Goal: Information Seeking & Learning: Learn about a topic

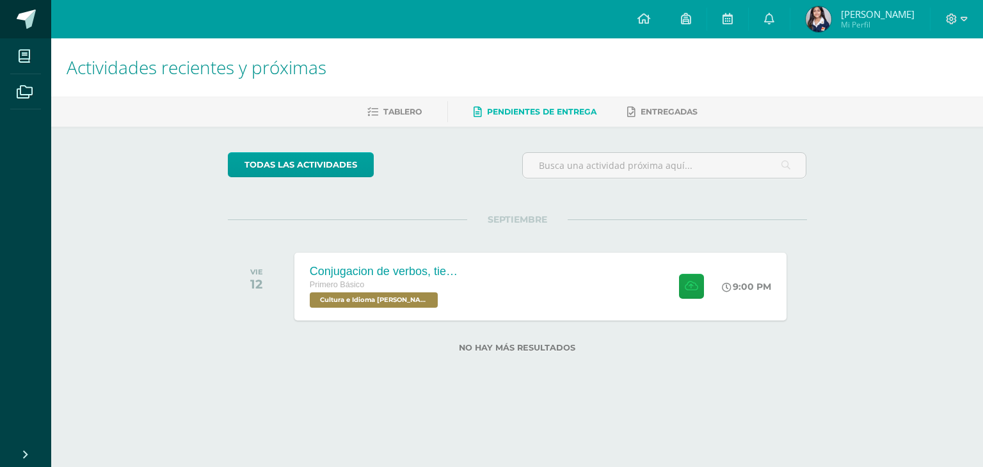
click at [33, 26] on span at bounding box center [26, 19] width 19 height 19
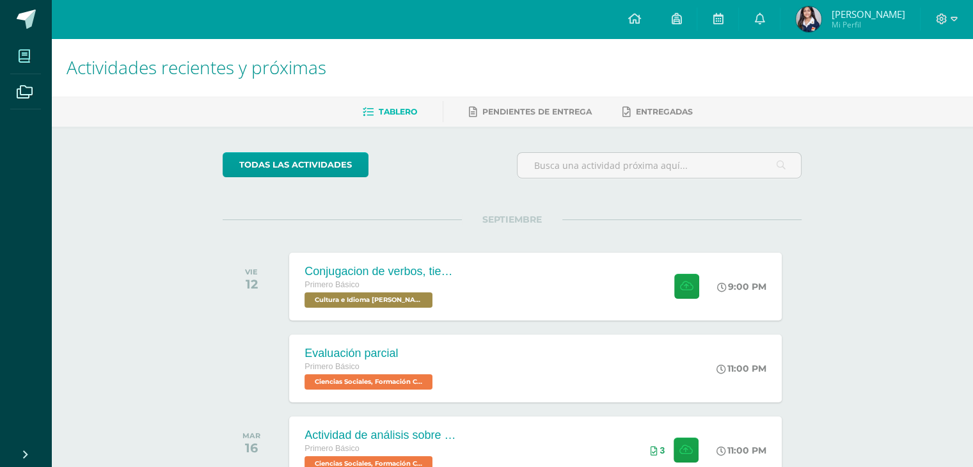
click at [25, 58] on icon at bounding box center [25, 56] width 12 height 13
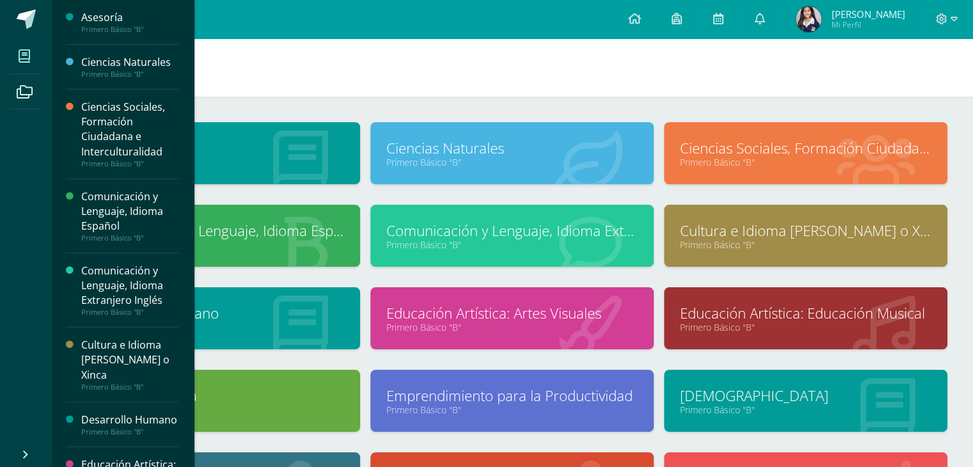
click at [317, 112] on div "Asesoría Primero Básico "B" Ciencias Naturales Primero Básico "B"" at bounding box center [512, 356] width 922 height 519
click at [310, 139] on link "Asesoría" at bounding box center [218, 148] width 251 height 20
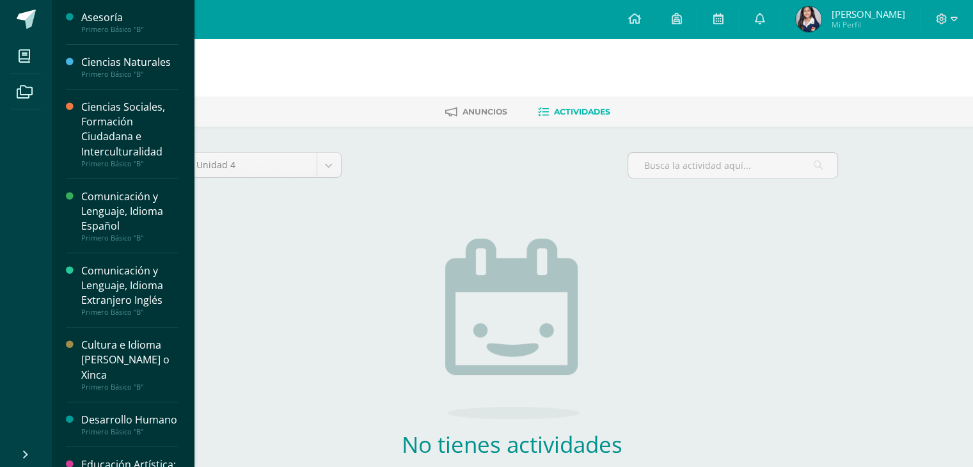
click at [115, 64] on div "Ciencias Naturales" at bounding box center [129, 62] width 97 height 15
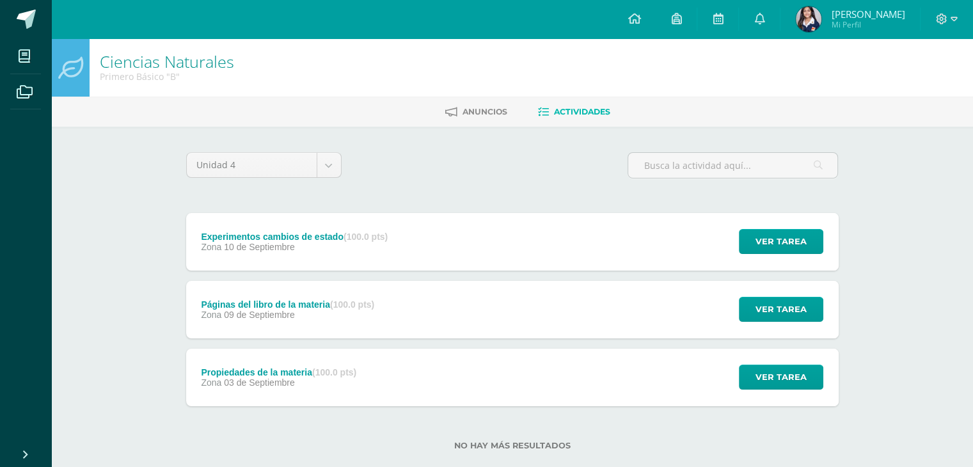
click at [404, 310] on div "Páginas del libro de la materia (100.0 pts) Zona [DATE] Ver tarea Páginas del l…" at bounding box center [512, 310] width 653 height 58
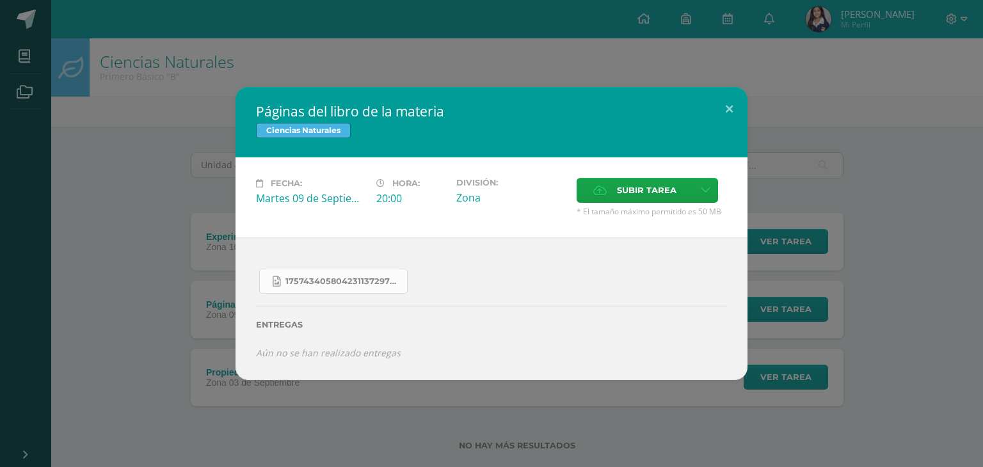
click at [387, 290] on link "17574340580423113729755887061151.jpg" at bounding box center [333, 281] width 148 height 25
click at [724, 106] on button at bounding box center [729, 109] width 36 height 44
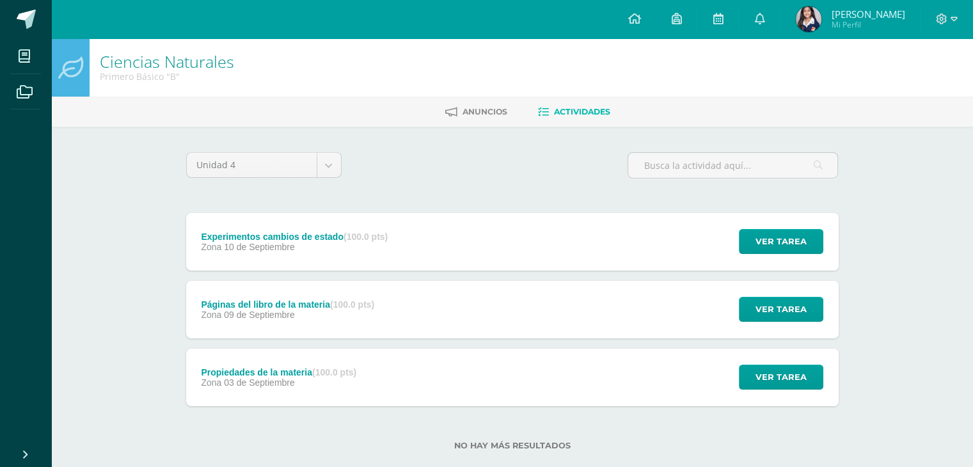
click at [534, 392] on div "Propiedades de la materia (100.0 pts) Zona 03 de Septiembre Ver tarea Propiedad…" at bounding box center [512, 378] width 653 height 58
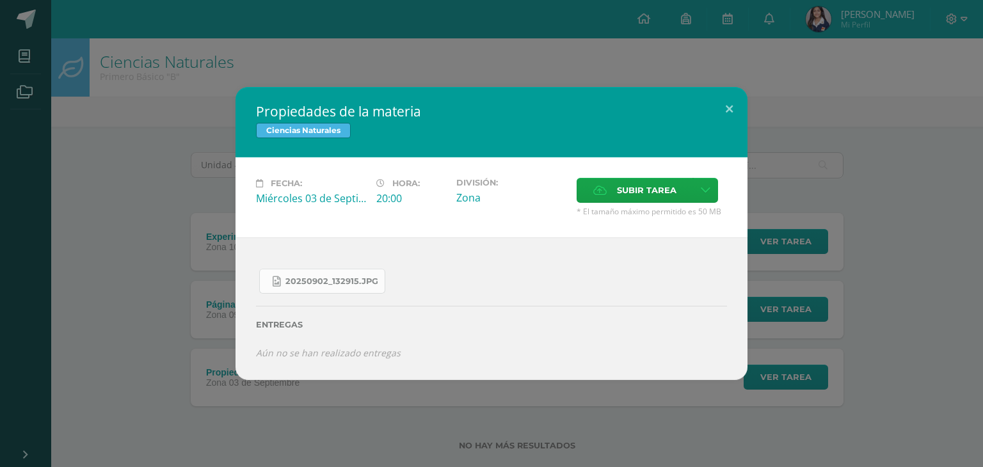
click at [372, 274] on link "20250902_132915.jpg" at bounding box center [322, 281] width 126 height 25
click at [729, 108] on button at bounding box center [729, 109] width 36 height 44
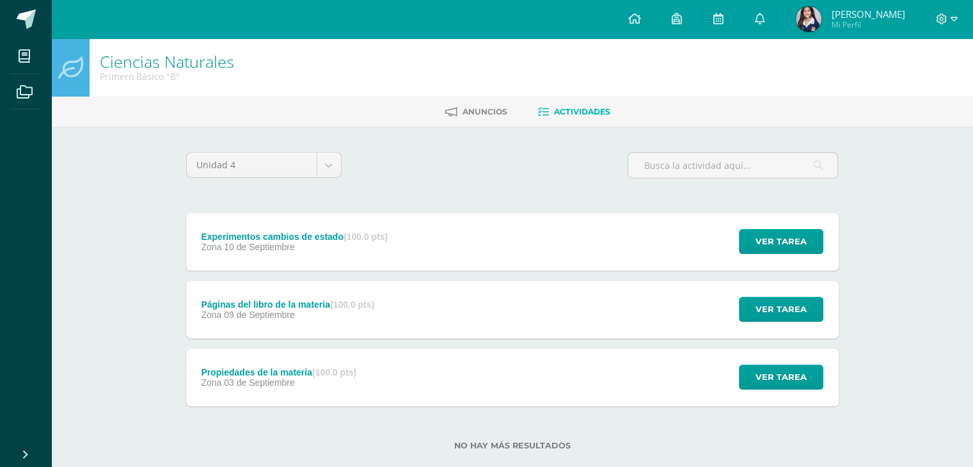
scroll to position [24, 0]
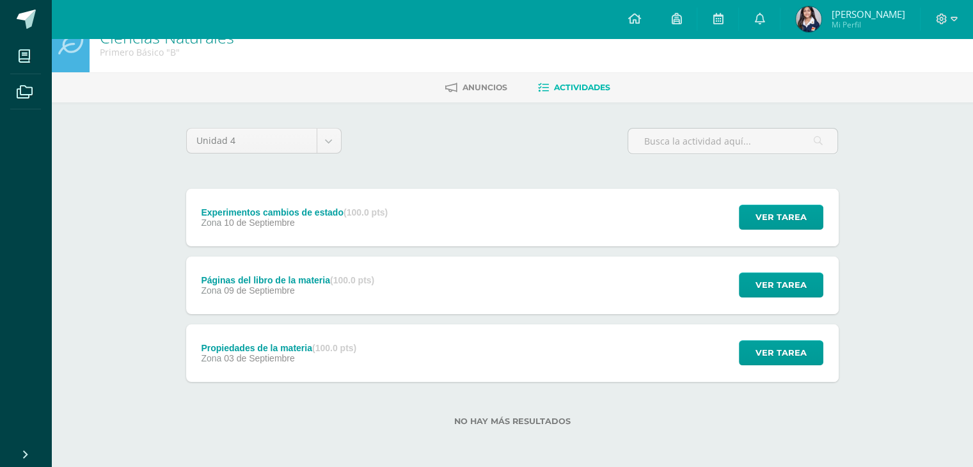
click at [506, 279] on div "Páginas del libro de la materia (100.0 pts) Zona 09 de Septiembre Ver tarea Pág…" at bounding box center [512, 286] width 653 height 58
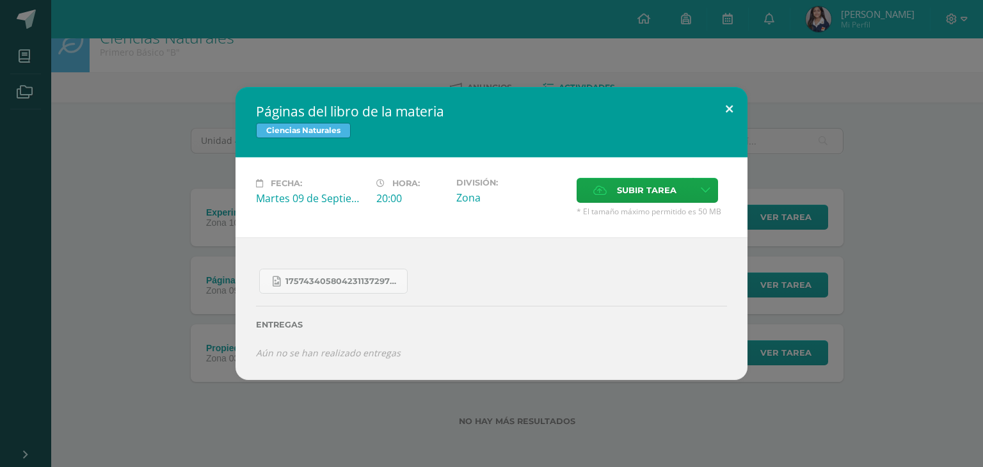
click at [722, 107] on button at bounding box center [729, 109] width 36 height 44
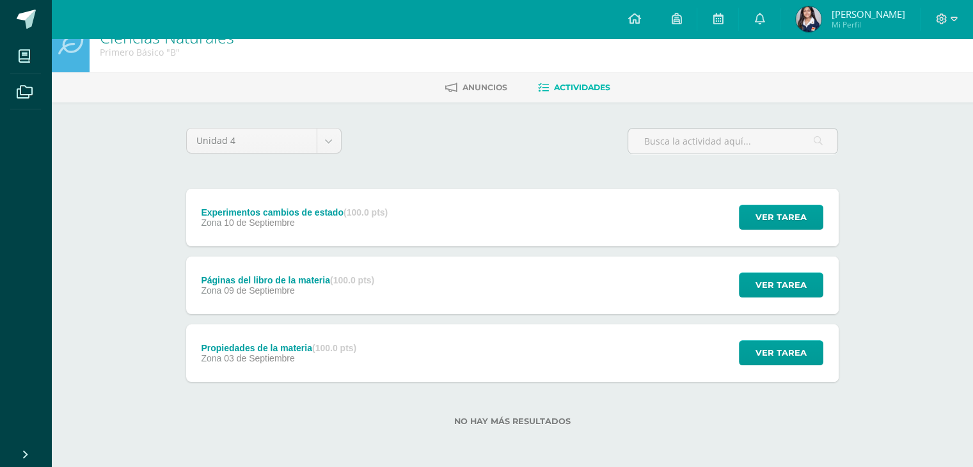
click at [570, 296] on div "Páginas del libro de la materia (100.0 pts) Zona 09 de Septiembre Ver tarea Pág…" at bounding box center [512, 286] width 653 height 58
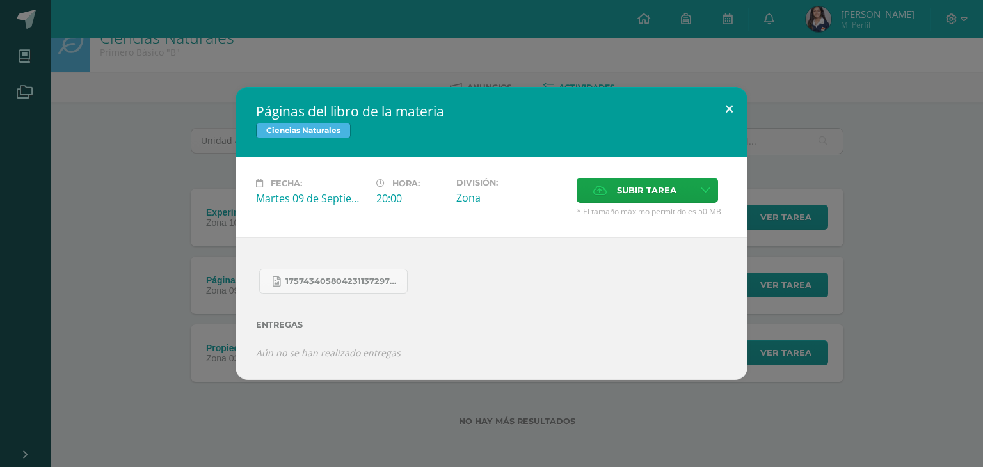
click at [730, 100] on button at bounding box center [729, 109] width 36 height 44
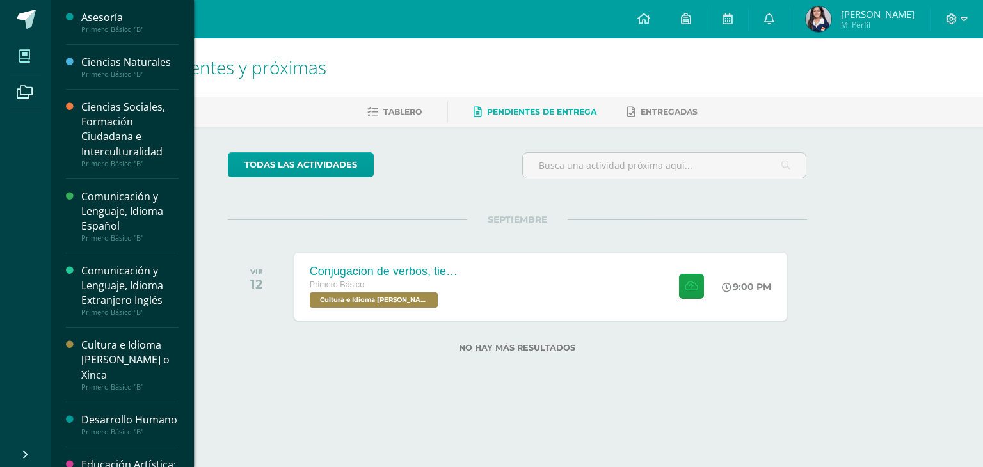
click at [33, 53] on span at bounding box center [24, 56] width 29 height 29
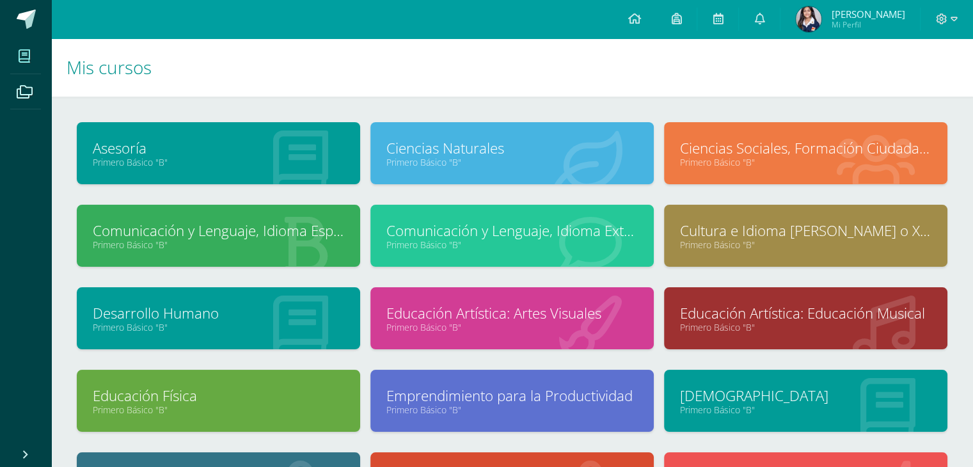
click at [728, 149] on link "Ciencias Sociales, Formación Ciudadana e Interculturalidad" at bounding box center [805, 148] width 251 height 20
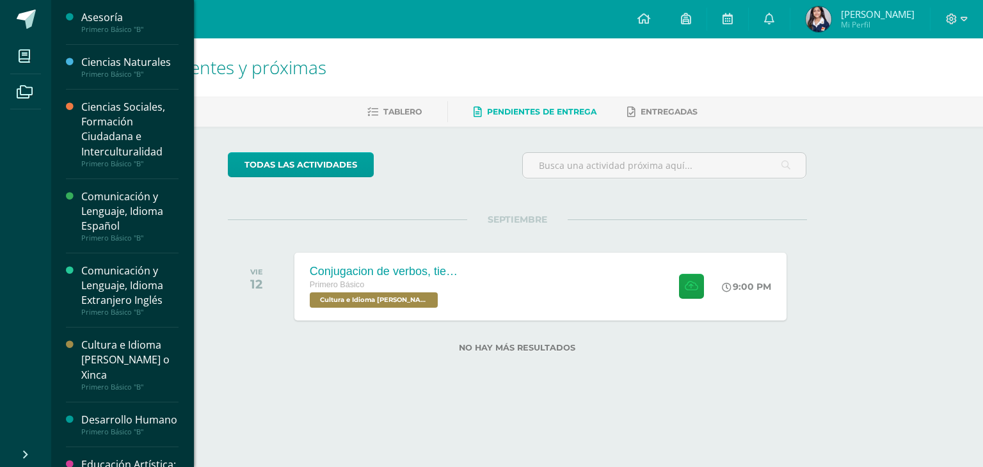
click at [129, 207] on div "Comunicación y Lenguaje, Idioma Español" at bounding box center [129, 211] width 97 height 44
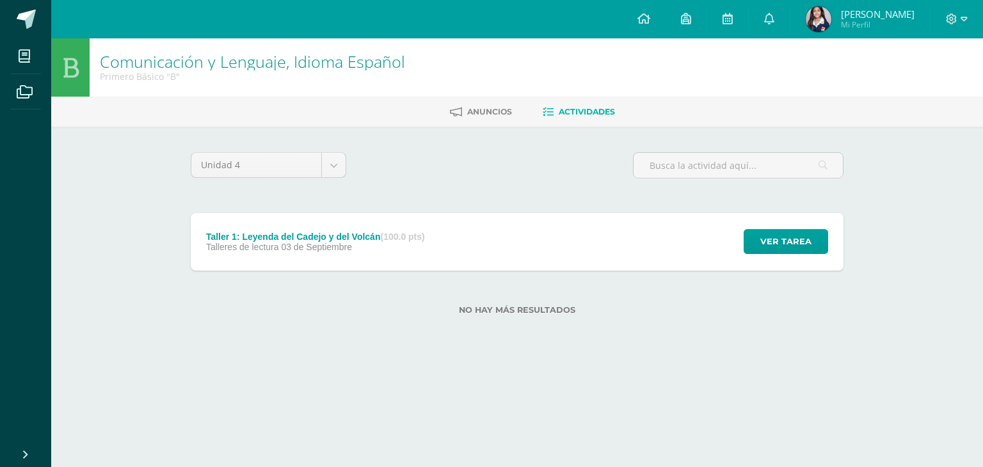
click at [434, 244] on div "Taller 1: Leyenda del Cadejo y del Volcán (100.0 pts) Talleres de lectura [DATE]" at bounding box center [315, 242] width 249 height 58
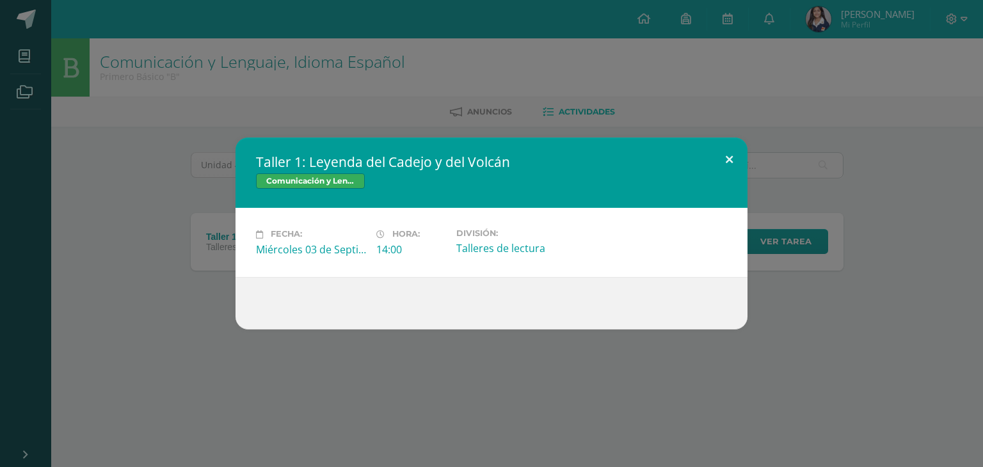
click at [732, 162] on button at bounding box center [729, 160] width 36 height 44
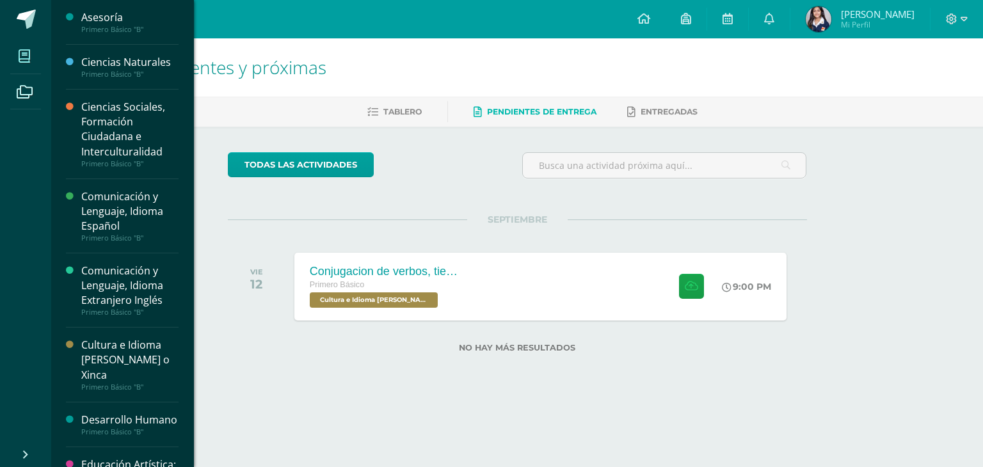
click at [24, 63] on span at bounding box center [24, 56] width 29 height 29
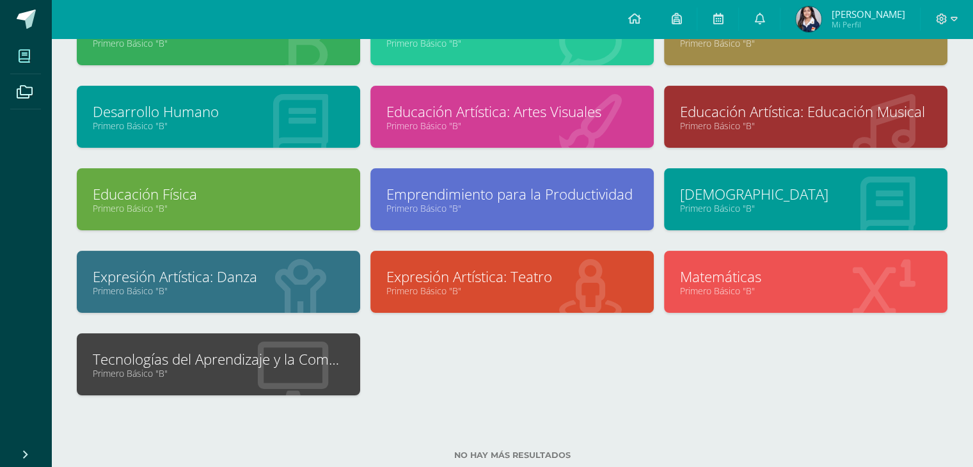
scroll to position [177, 0]
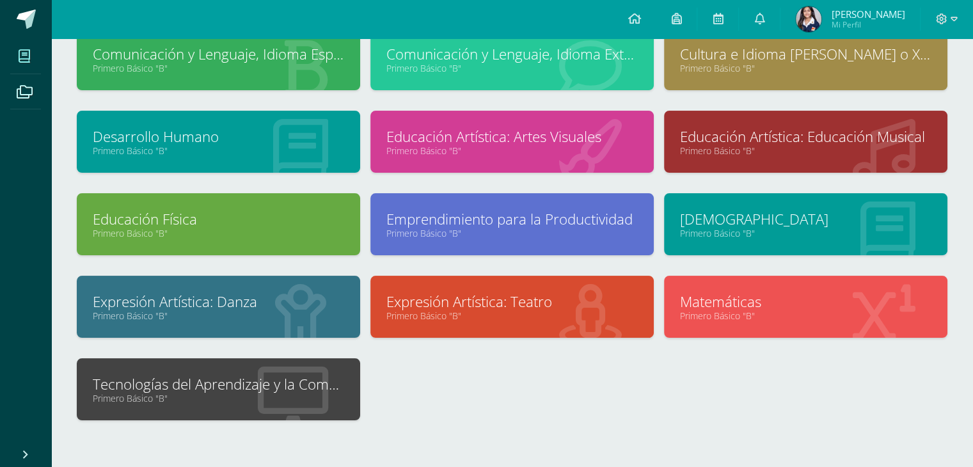
click at [317, 387] on link "Tecnologías del Aprendizaje y la Comunicación" at bounding box center [218, 384] width 251 height 20
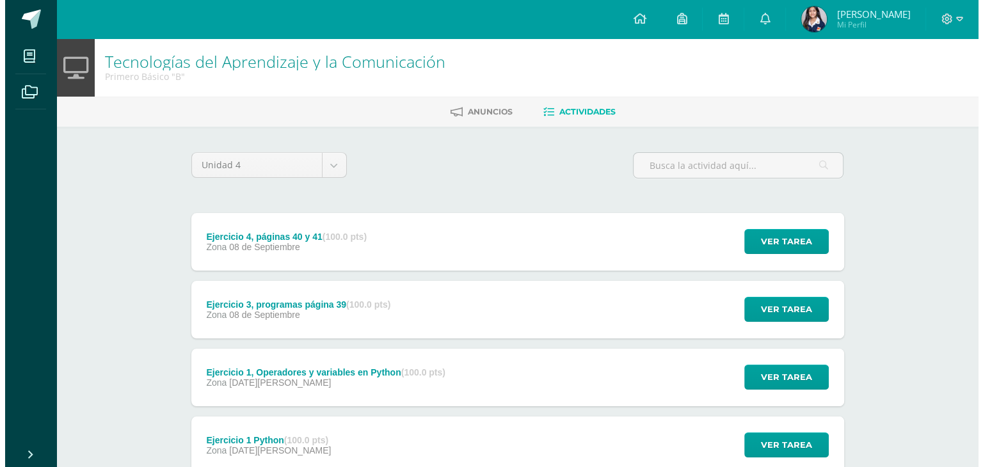
scroll to position [92, 0]
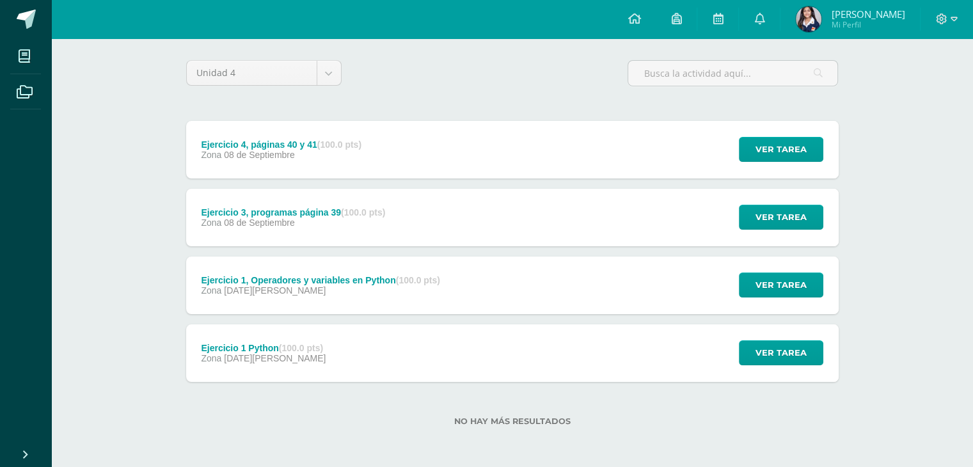
click at [573, 158] on div "Ejercicio 4, páginas 40 y 41 (100.0 pts) Zona [DATE] Ver tarea Ejercicio 4, pág…" at bounding box center [512, 150] width 653 height 58
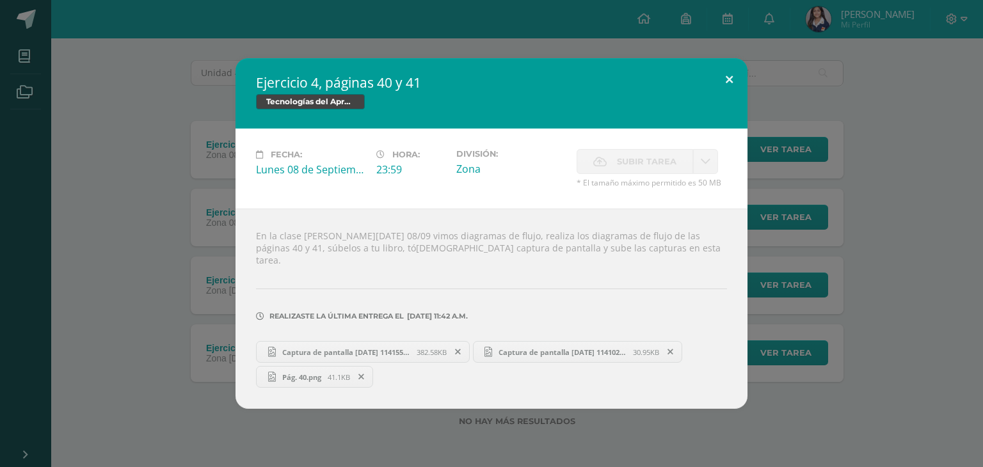
click at [725, 85] on button at bounding box center [729, 80] width 36 height 44
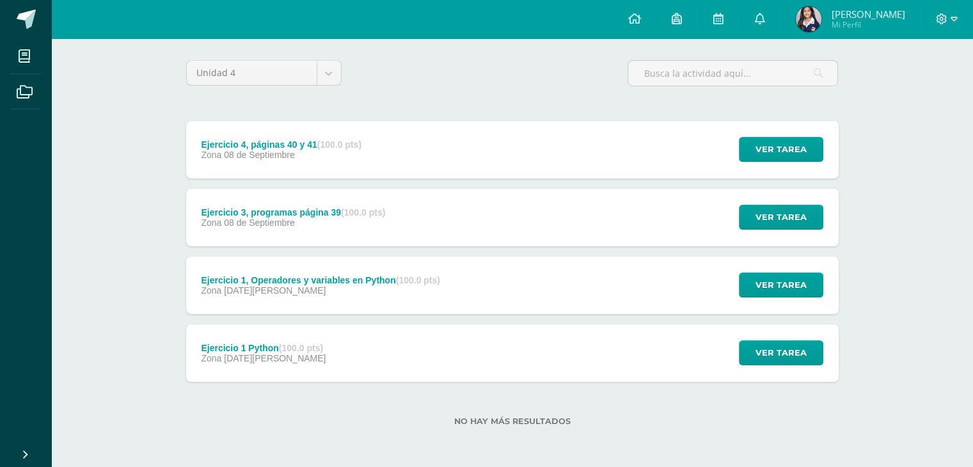
click at [637, 221] on div "Ejercicio 3, programas página 39 (100.0 pts) Zona [DATE] Ver tarea Ejercicio 3,…" at bounding box center [512, 218] width 653 height 58
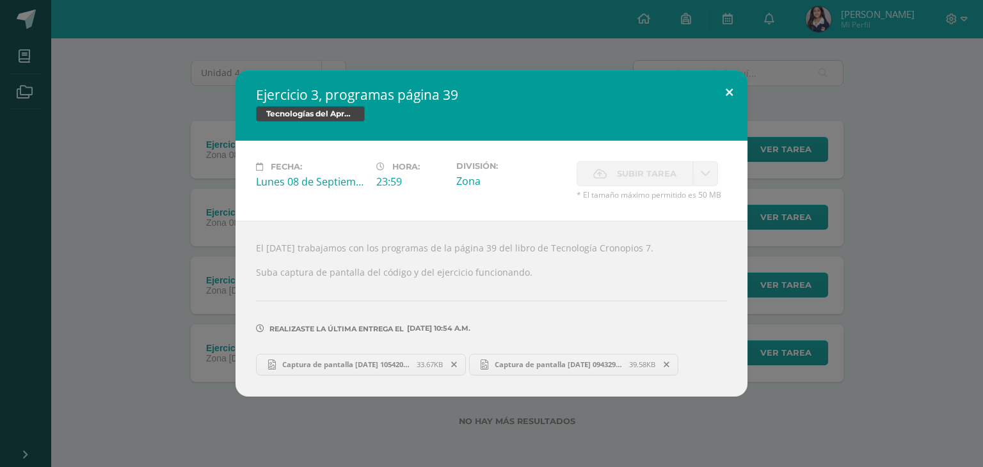
click at [732, 89] on button at bounding box center [729, 92] width 36 height 44
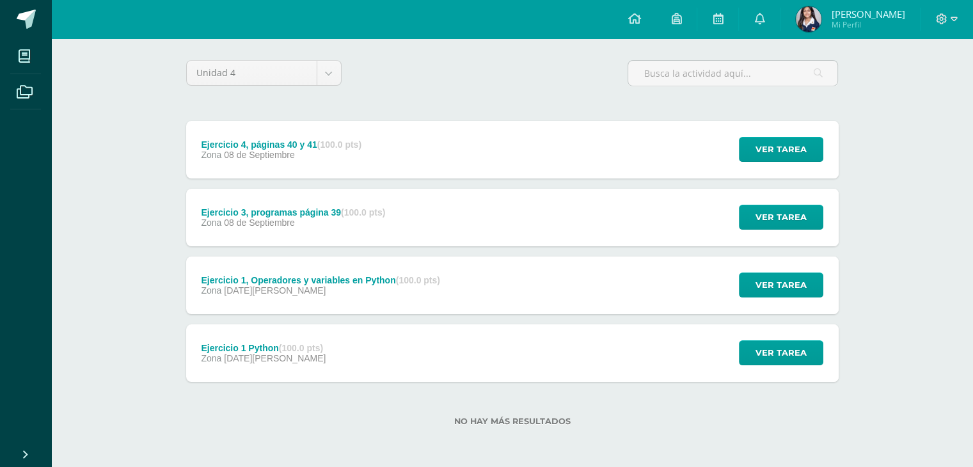
click at [614, 285] on div "Ejercicio 1, Operadores y variables en Python (100.0 pts) Zona 25 de Agosto Ver…" at bounding box center [512, 286] width 653 height 58
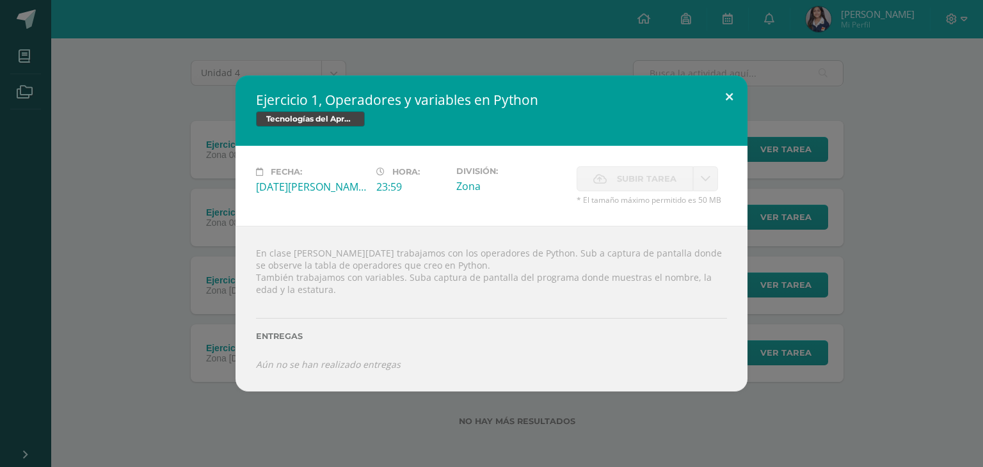
click at [727, 96] on button at bounding box center [729, 97] width 36 height 44
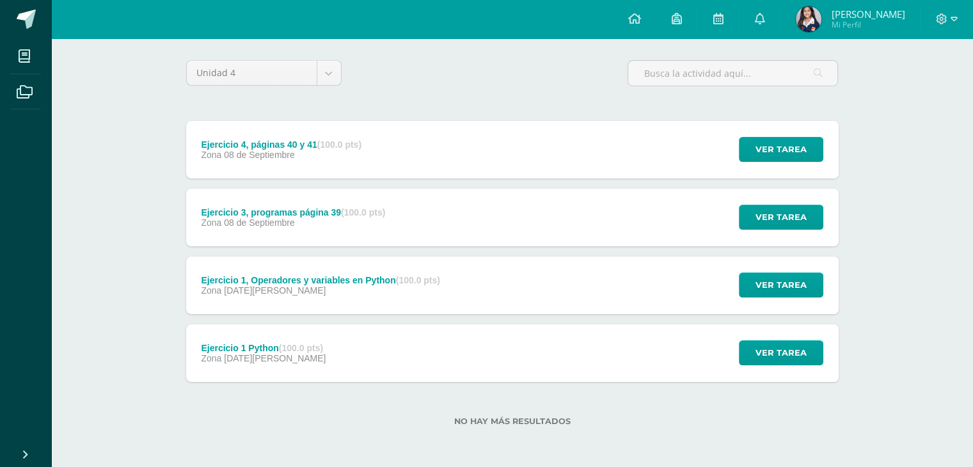
click at [553, 370] on div "Ejercicio 1 Python (100.0 pts) Zona 18 de Agosto Ver tarea Ejercicio 1 Python T…" at bounding box center [512, 353] width 653 height 58
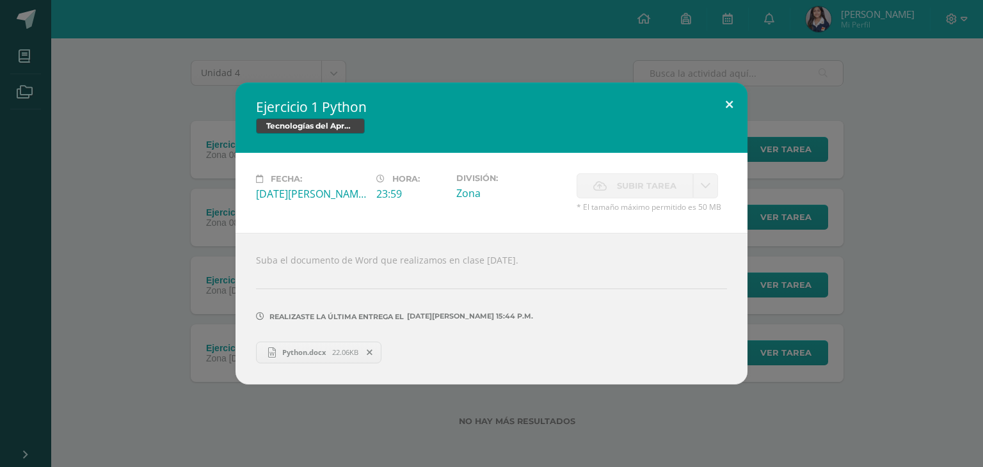
click at [717, 118] on button at bounding box center [729, 105] width 36 height 44
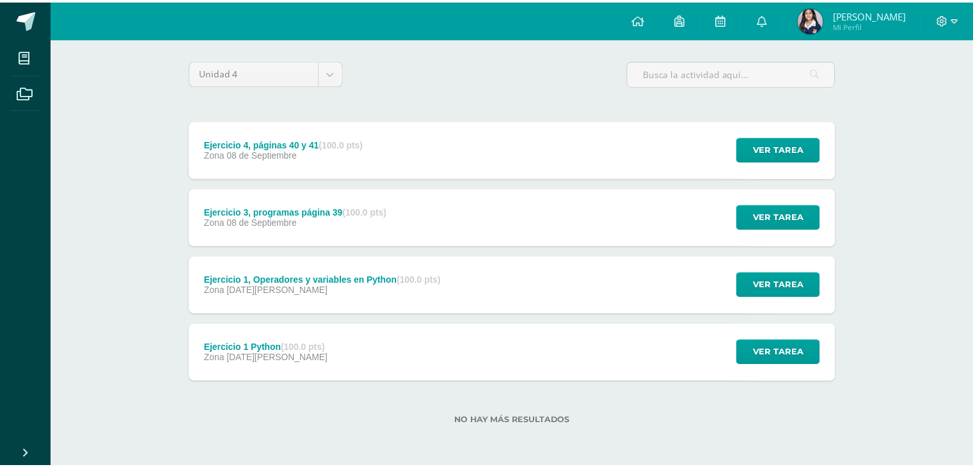
scroll to position [0, 0]
